Goal: Register for event/course

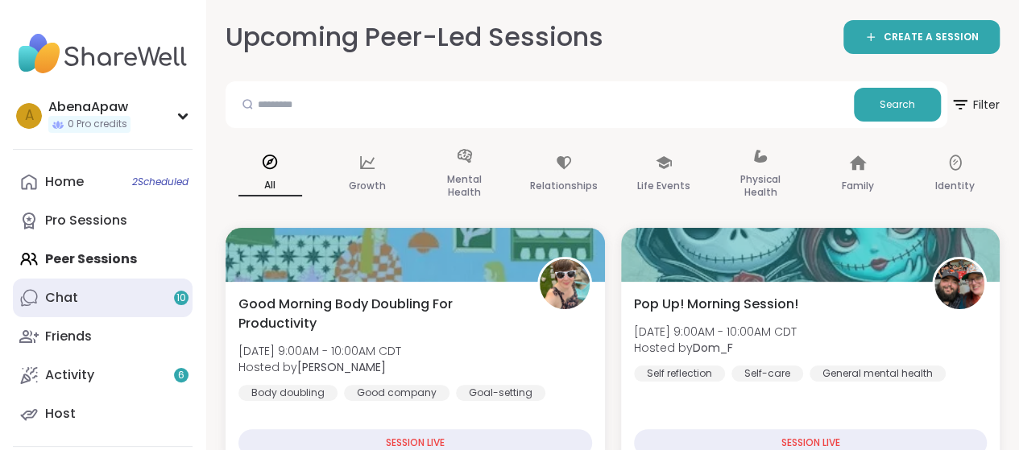
click at [127, 299] on link "Chat 10" at bounding box center [103, 298] width 180 height 39
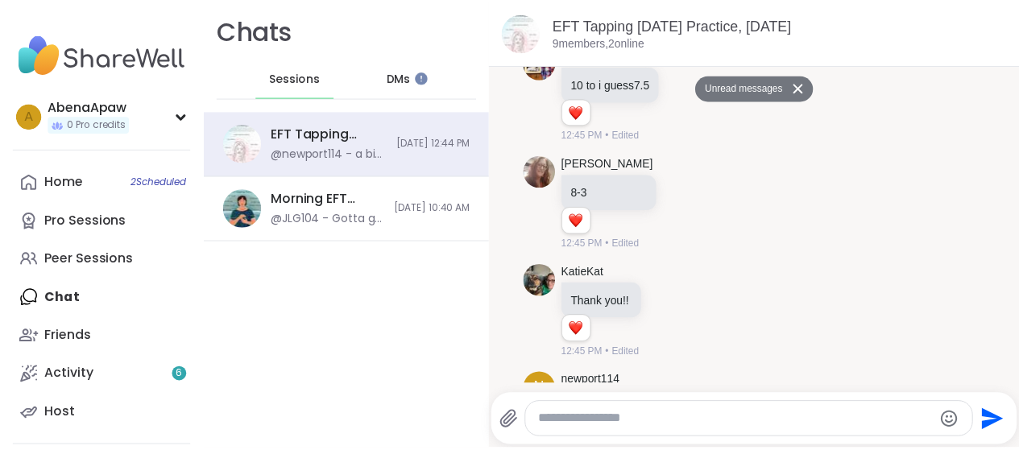
scroll to position [3519, 0]
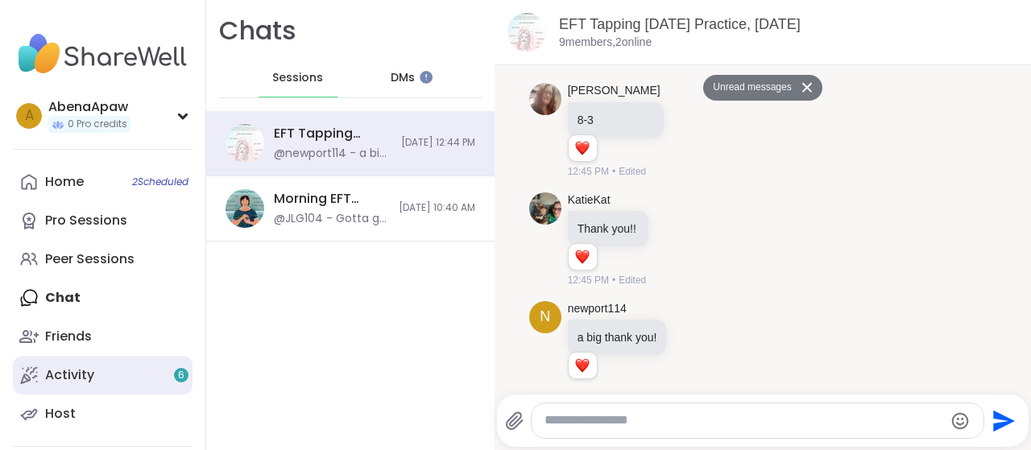
click at [119, 375] on link "Activity 6" at bounding box center [103, 375] width 180 height 39
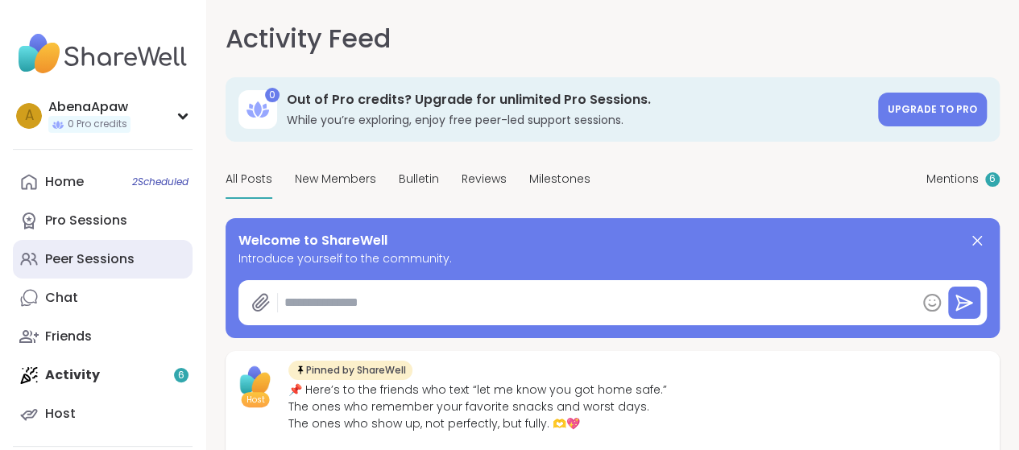
click at [131, 257] on div "Peer Sessions" at bounding box center [89, 260] width 89 height 18
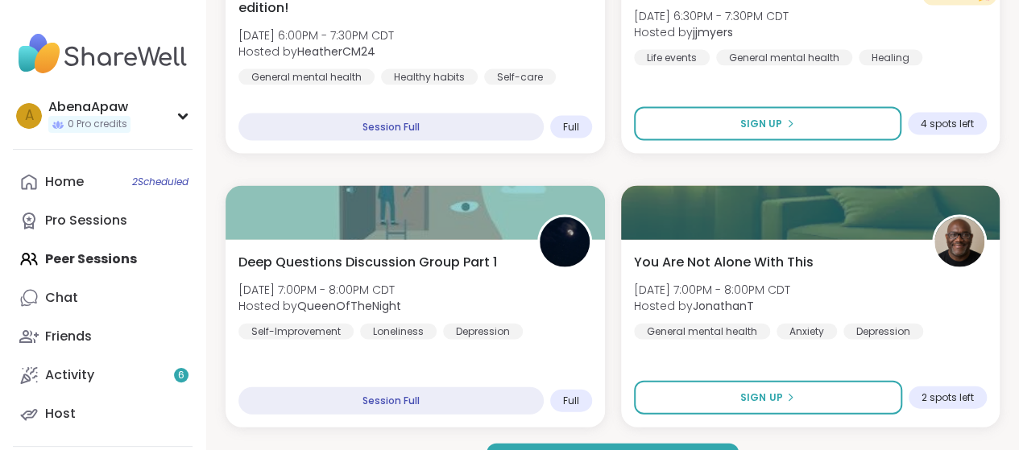
scroll to position [4742, 0]
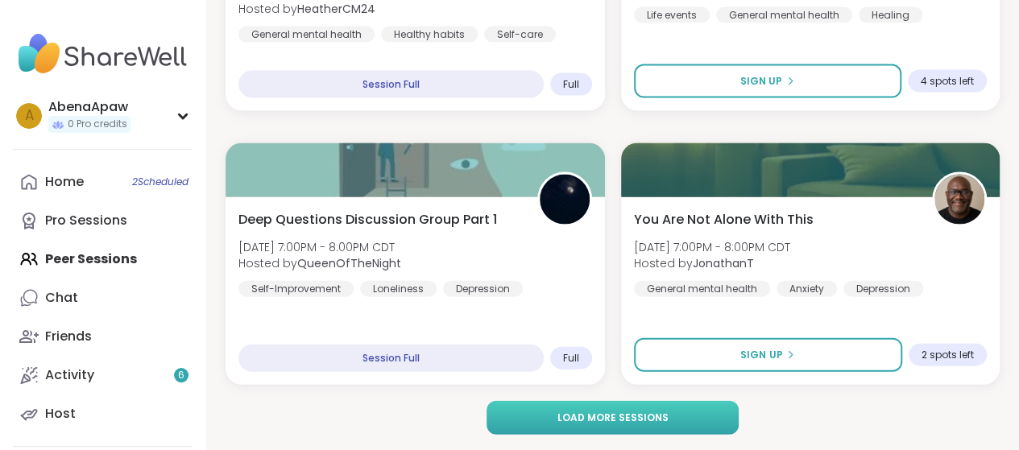
click at [616, 412] on span "Load more sessions" at bounding box center [612, 418] width 111 height 15
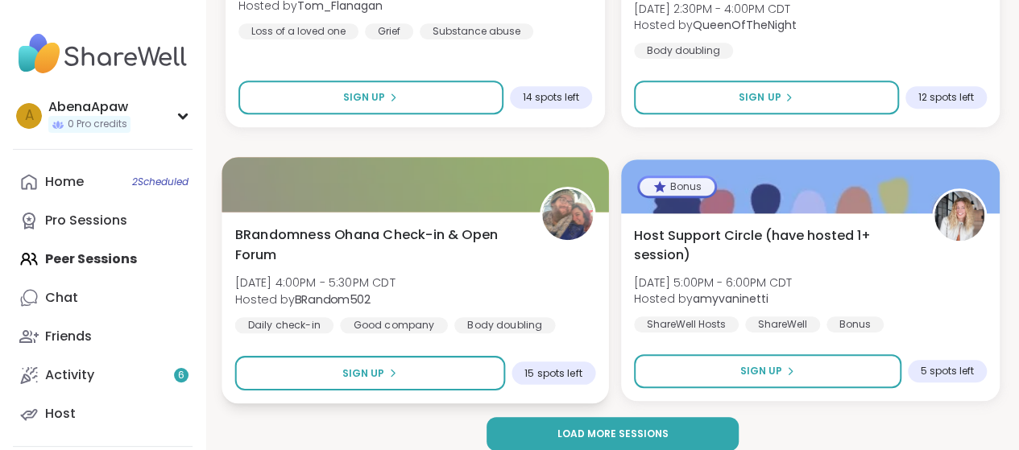
scroll to position [9673, 0]
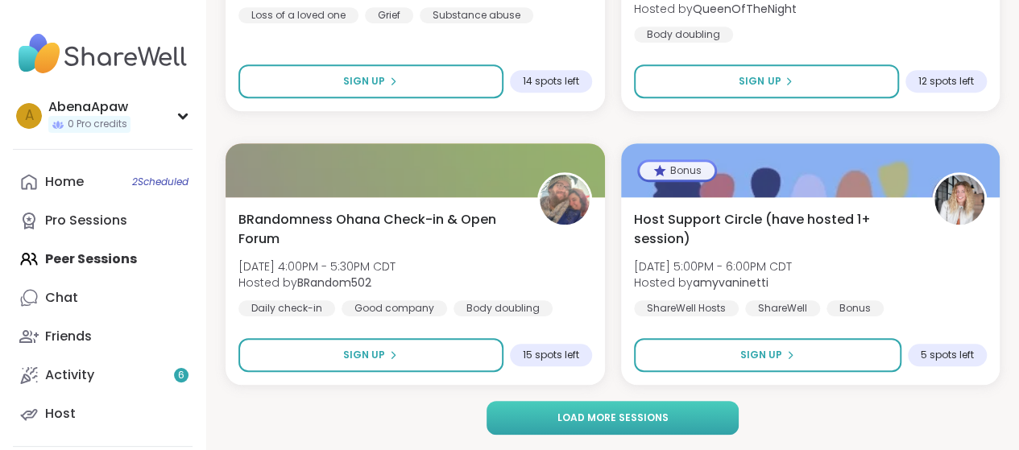
click at [592, 411] on span "Load more sessions" at bounding box center [612, 418] width 111 height 15
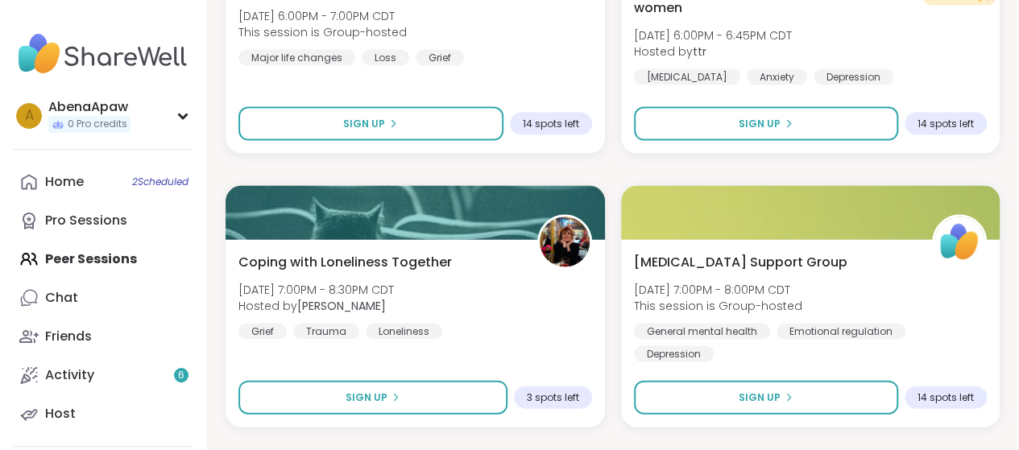
scroll to position [10720, 0]
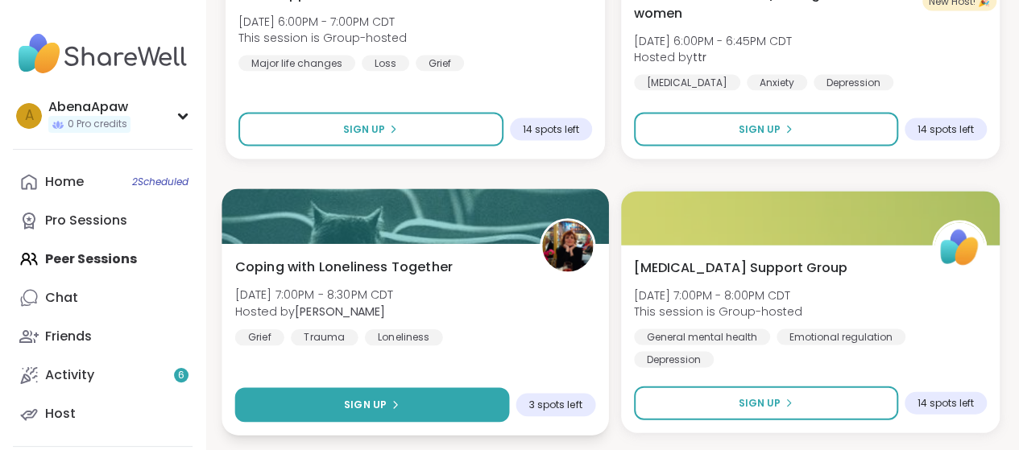
click at [469, 399] on button "Sign Up" at bounding box center [372, 405] width 274 height 35
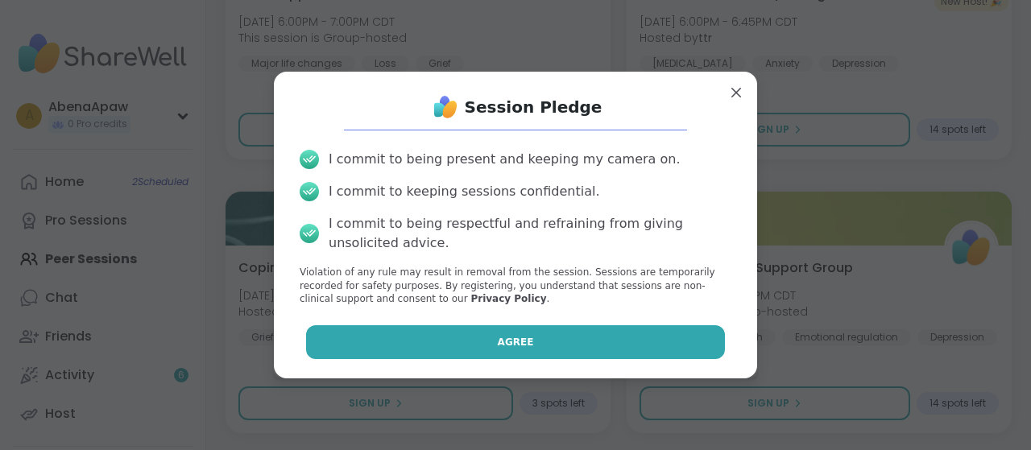
click at [480, 350] on button "Agree" at bounding box center [516, 343] width 420 height 34
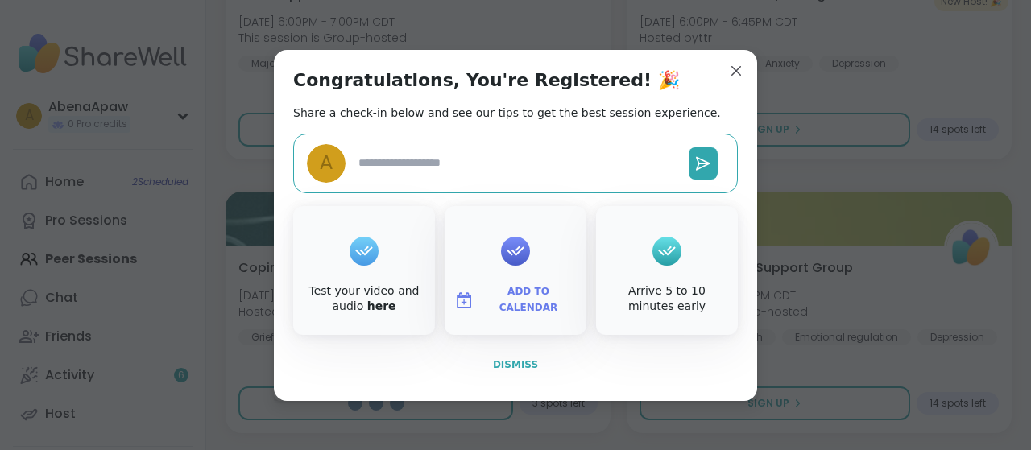
type textarea "*"
click at [501, 368] on span "Dismiss" at bounding box center [515, 364] width 45 height 11
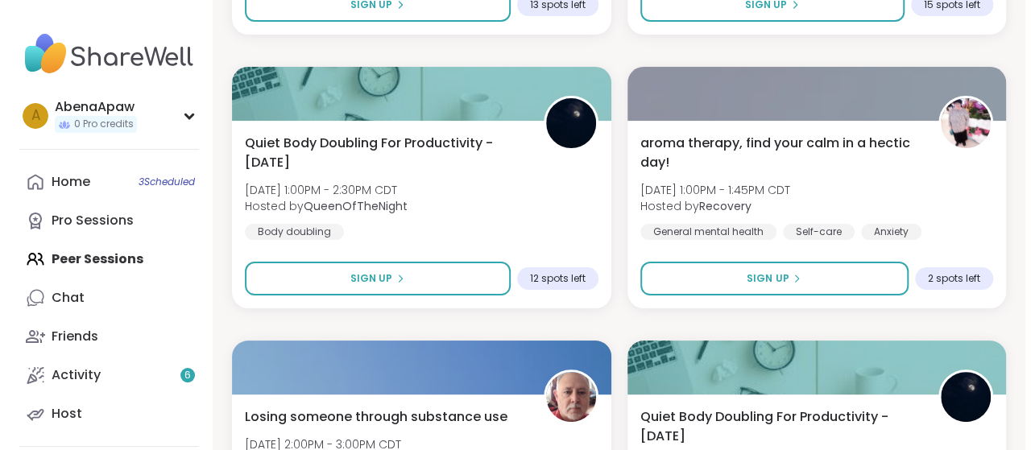
scroll to position [9189, 0]
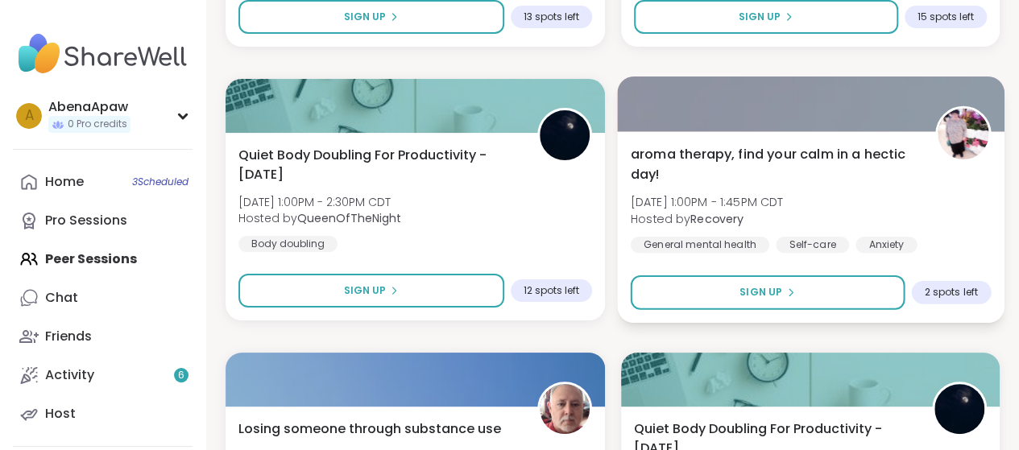
click at [707, 182] on span "aroma therapy, find your calm in a hectic day!" at bounding box center [773, 163] width 286 height 39
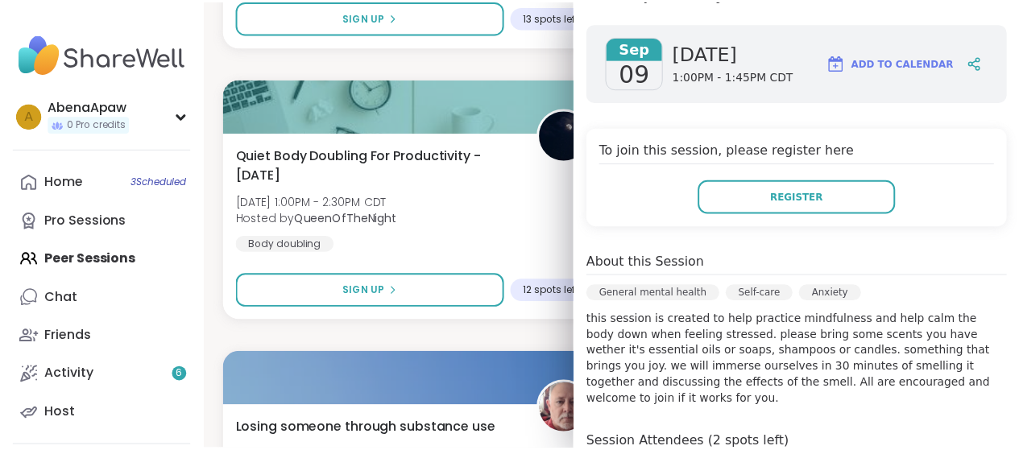
scroll to position [403, 0]
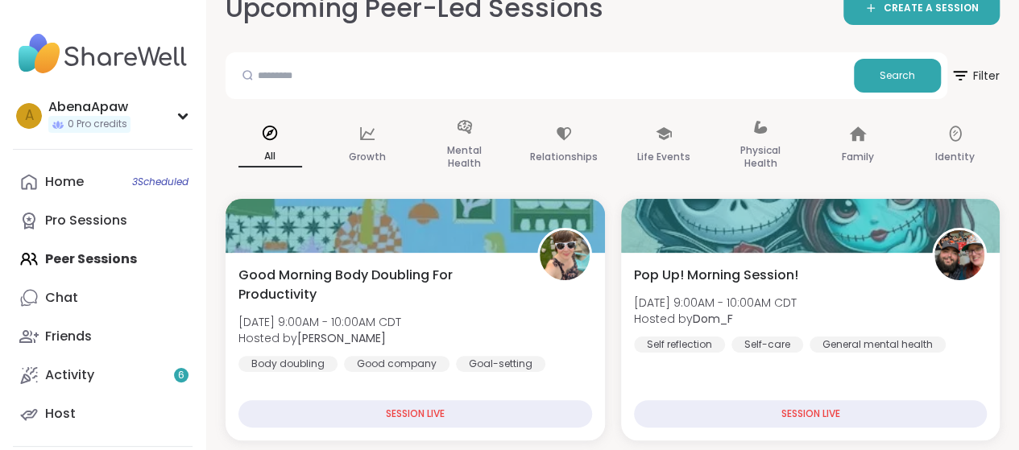
scroll to position [0, 0]
